Goal: Task Accomplishment & Management: Manage account settings

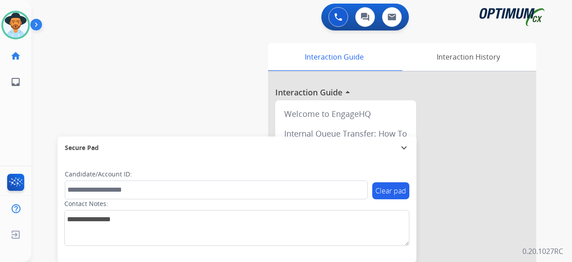
click at [12, 25] on img at bounding box center [15, 25] width 25 height 25
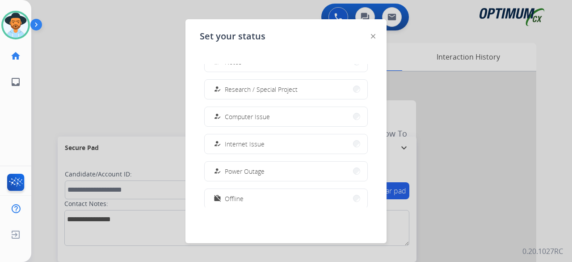
scroll to position [223, 0]
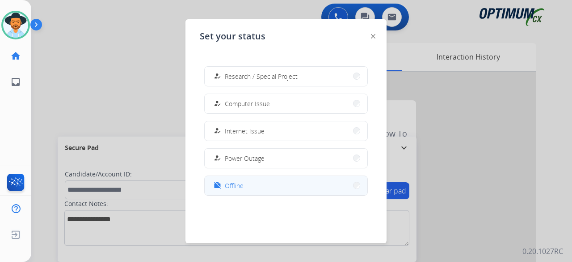
click at [248, 178] on button "work_off Offline" at bounding box center [286, 185] width 163 height 19
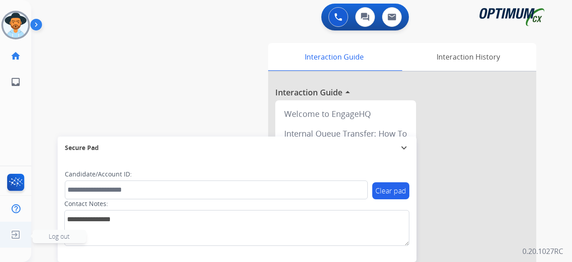
click at [16, 240] on img at bounding box center [16, 234] width 16 height 17
click at [54, 236] on span "Log out" at bounding box center [59, 236] width 21 height 8
